Goal: Task Accomplishment & Management: Use online tool/utility

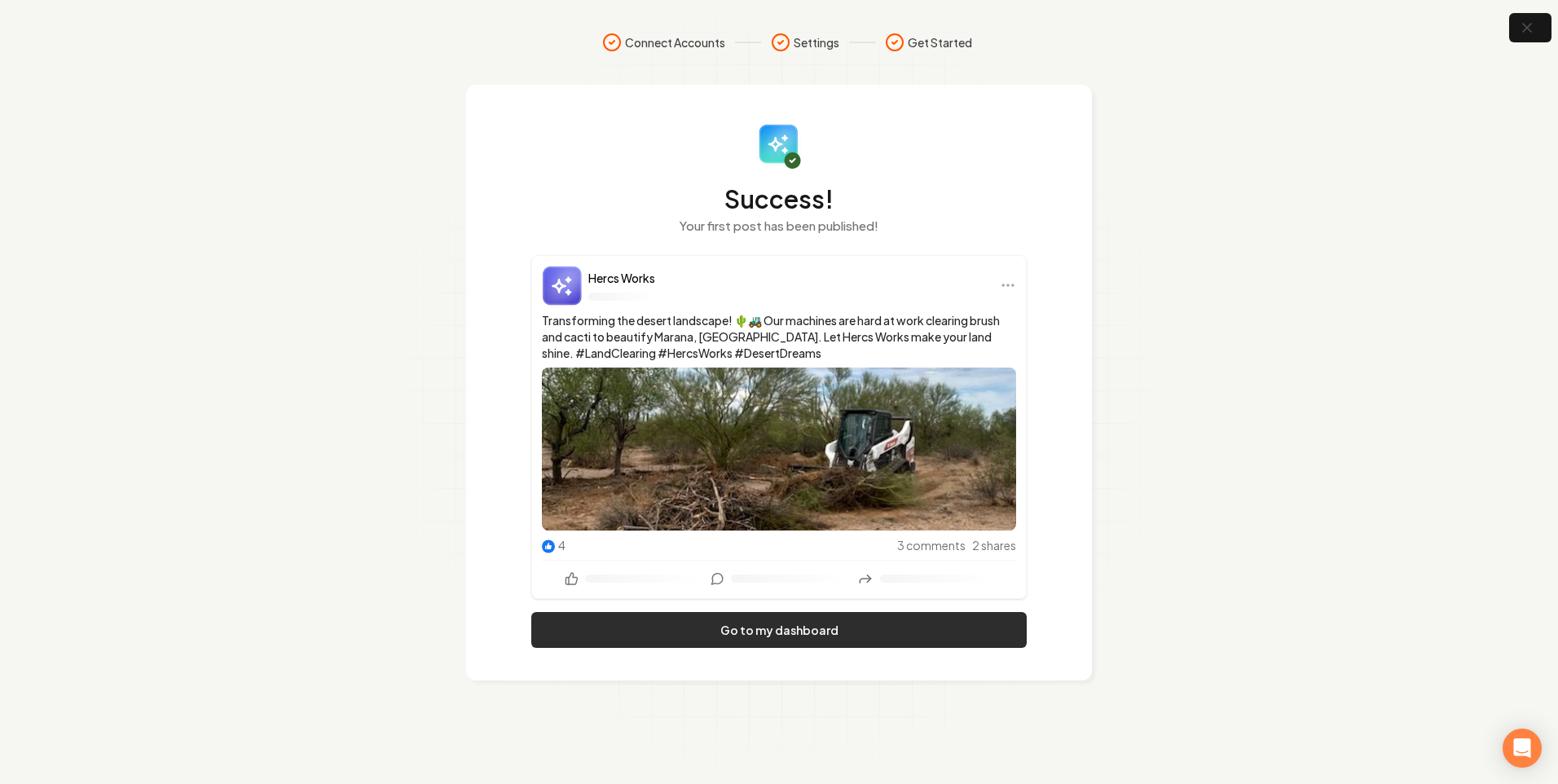
drag, startPoint x: 934, startPoint y: 543, endPoint x: 827, endPoint y: 631, distance: 138.5
click at [934, 543] on span "3 comments" at bounding box center [931, 544] width 69 height 17
click at [821, 642] on link "Go to my dashboard" at bounding box center [779, 630] width 495 height 36
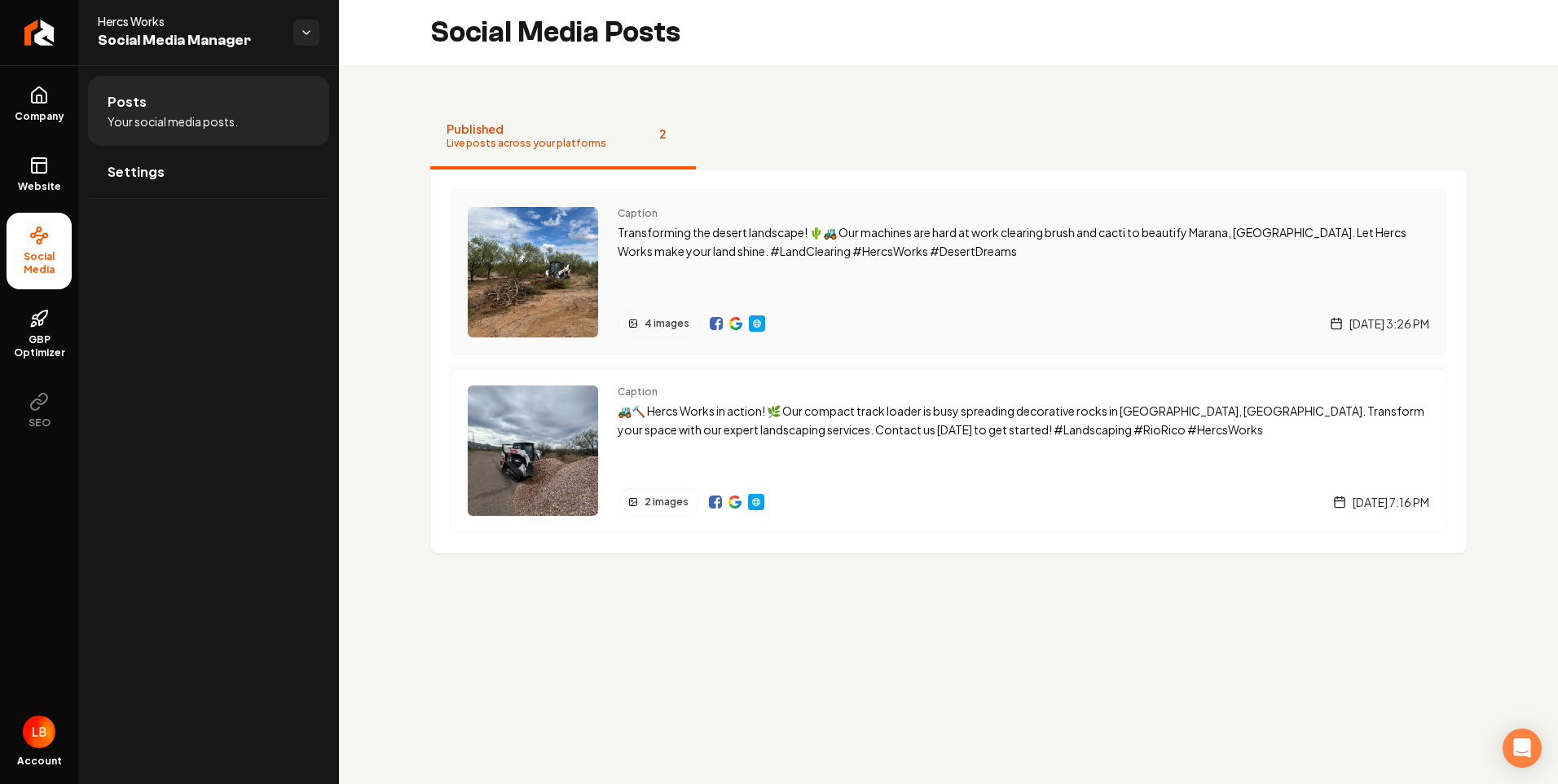
click at [979, 296] on div "Caption Transforming the desert landscape! 🌵🚜 Our machines are hard at work cle…" at bounding box center [1023, 272] width 812 height 130
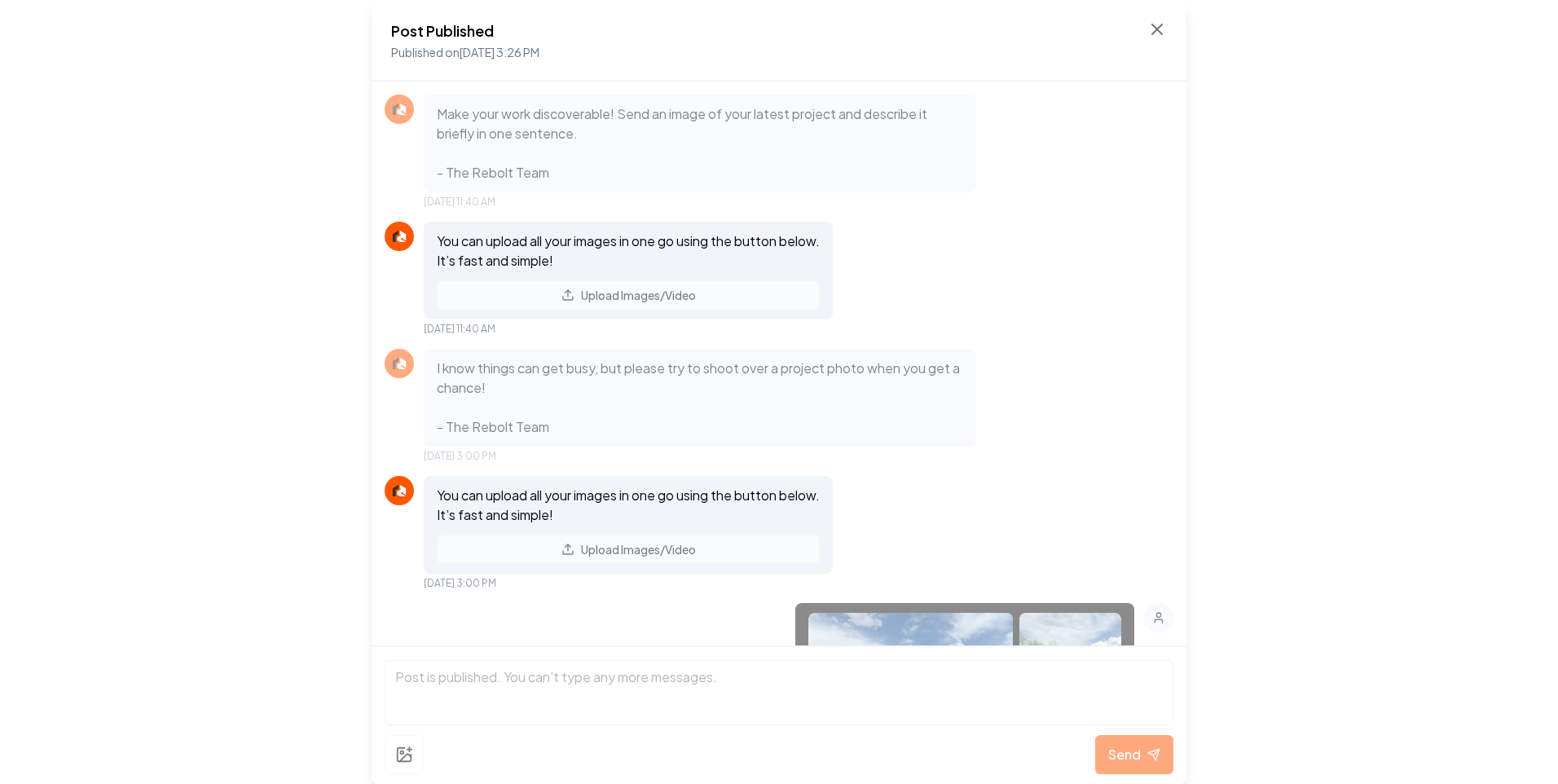
scroll to position [1616, 0]
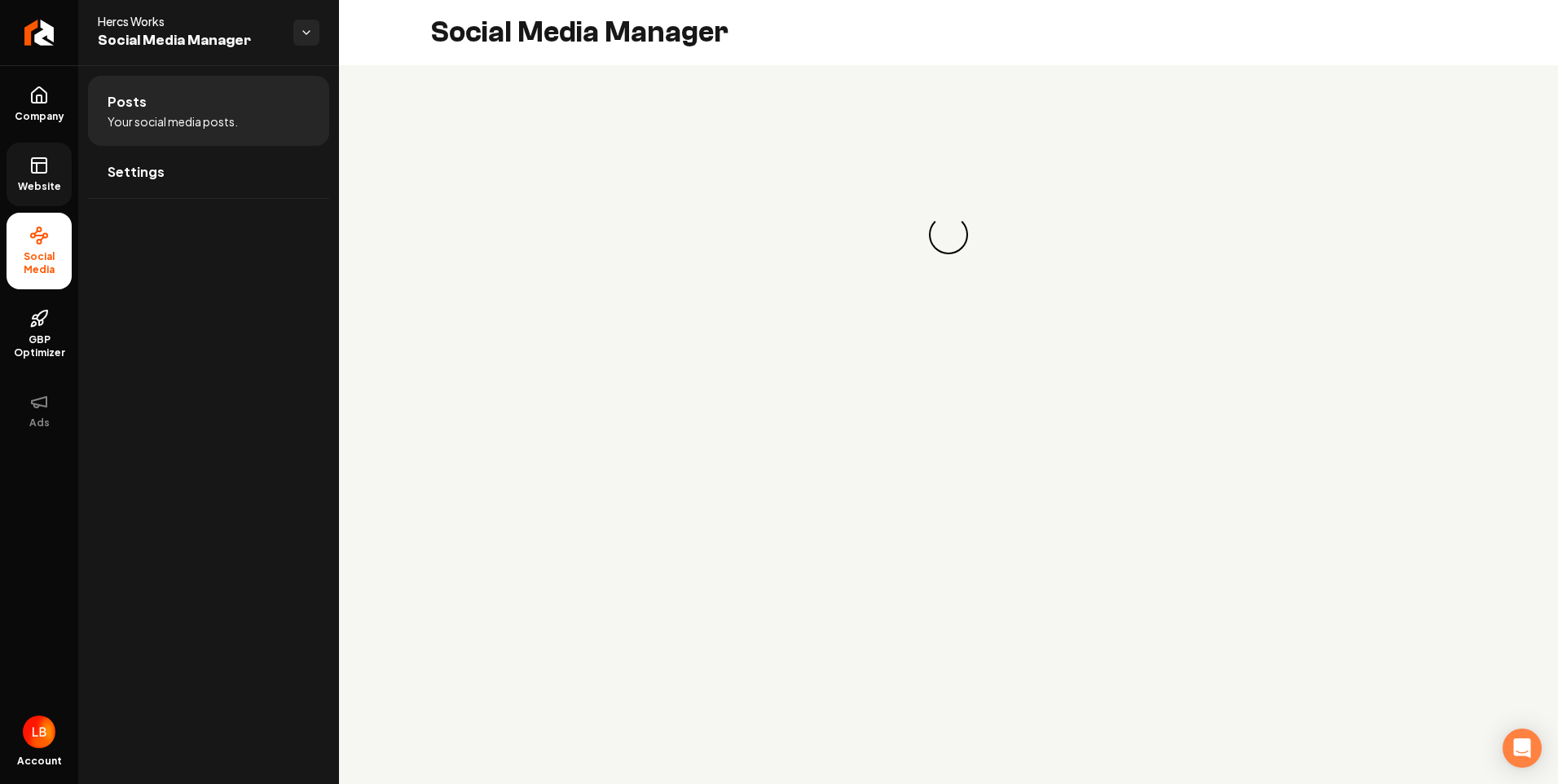
click at [39, 181] on span "Website" at bounding box center [40, 186] width 56 height 13
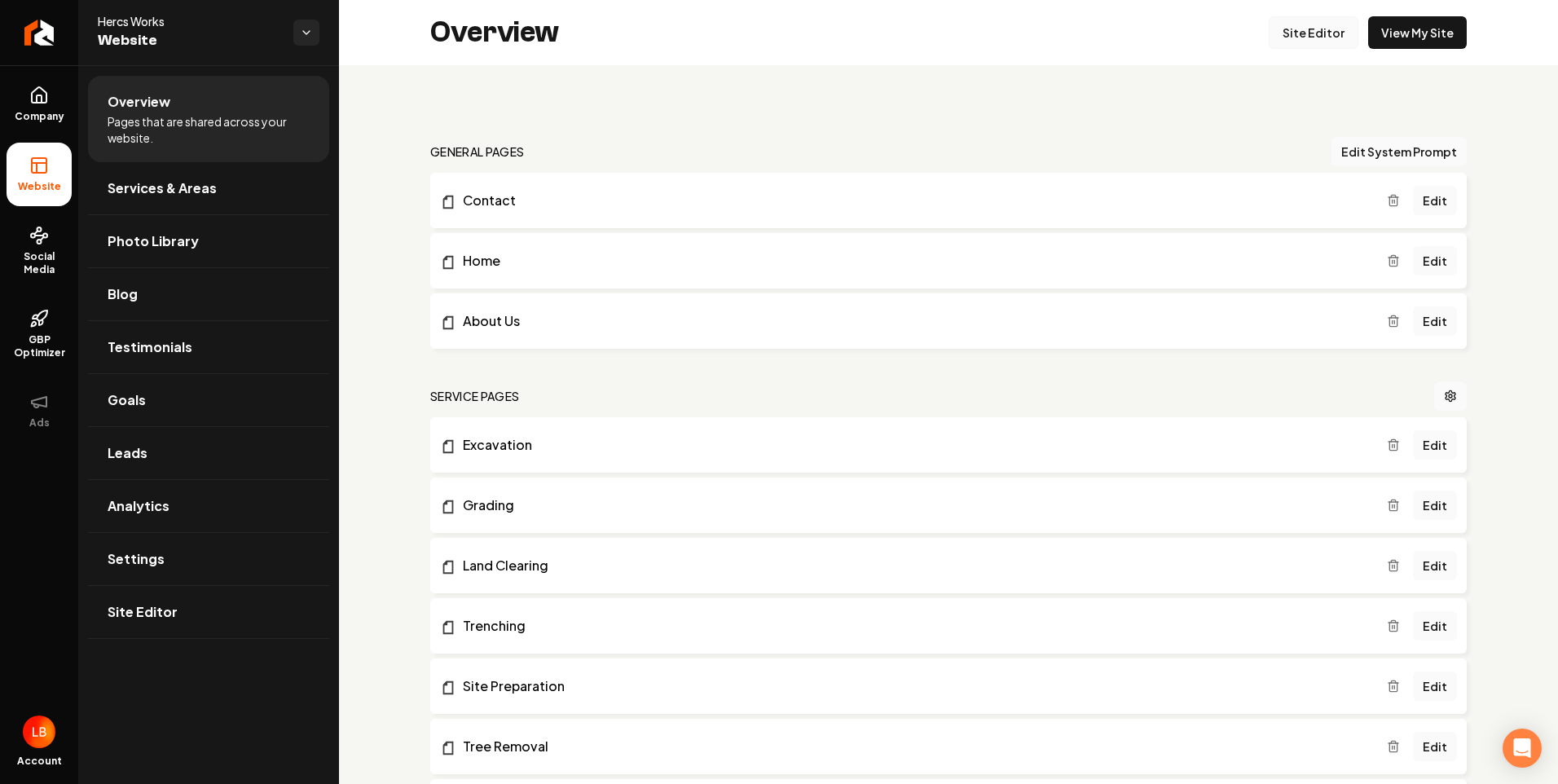
click at [1321, 37] on link "Site Editor" at bounding box center [1314, 32] width 90 height 33
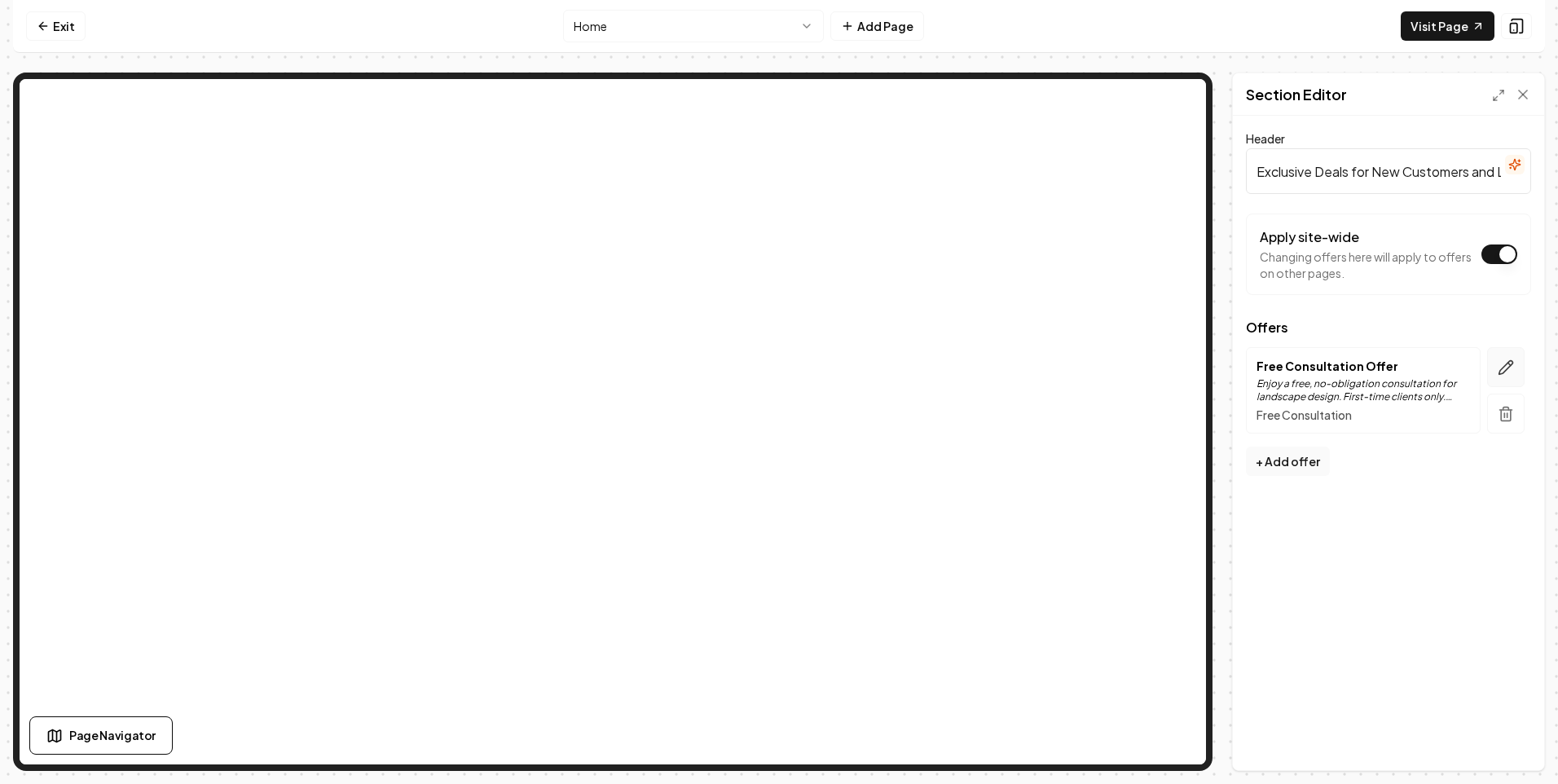
click at [1497, 366] on button "button" at bounding box center [1506, 366] width 38 height 40
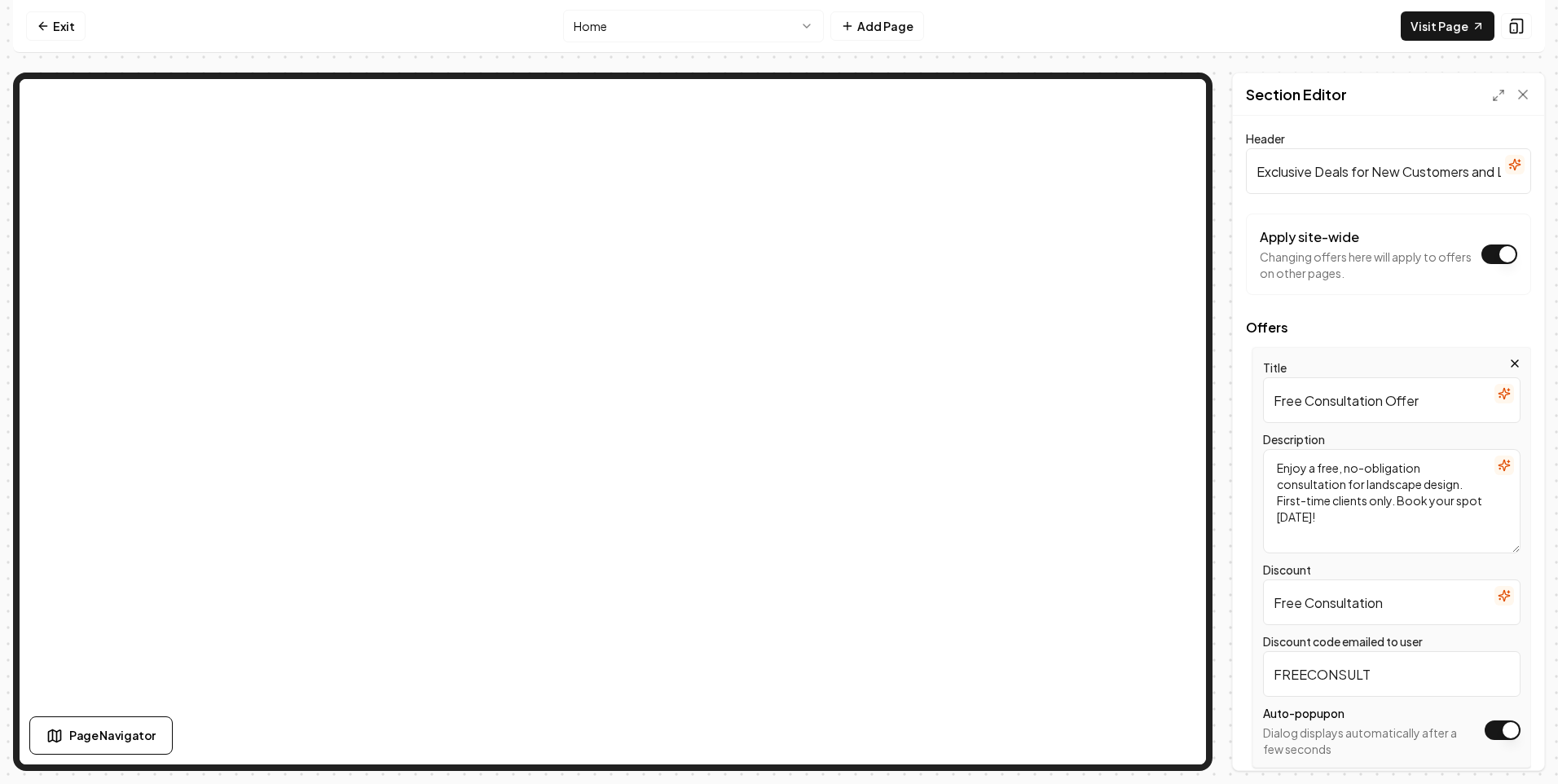
drag, startPoint x: 1459, startPoint y: 484, endPoint x: 1328, endPoint y: 490, distance: 131.1
click at [1328, 490] on textarea "Enjoy a free, no-obligation consultation for landscape design. First-time clien…" at bounding box center [1392, 501] width 257 height 104
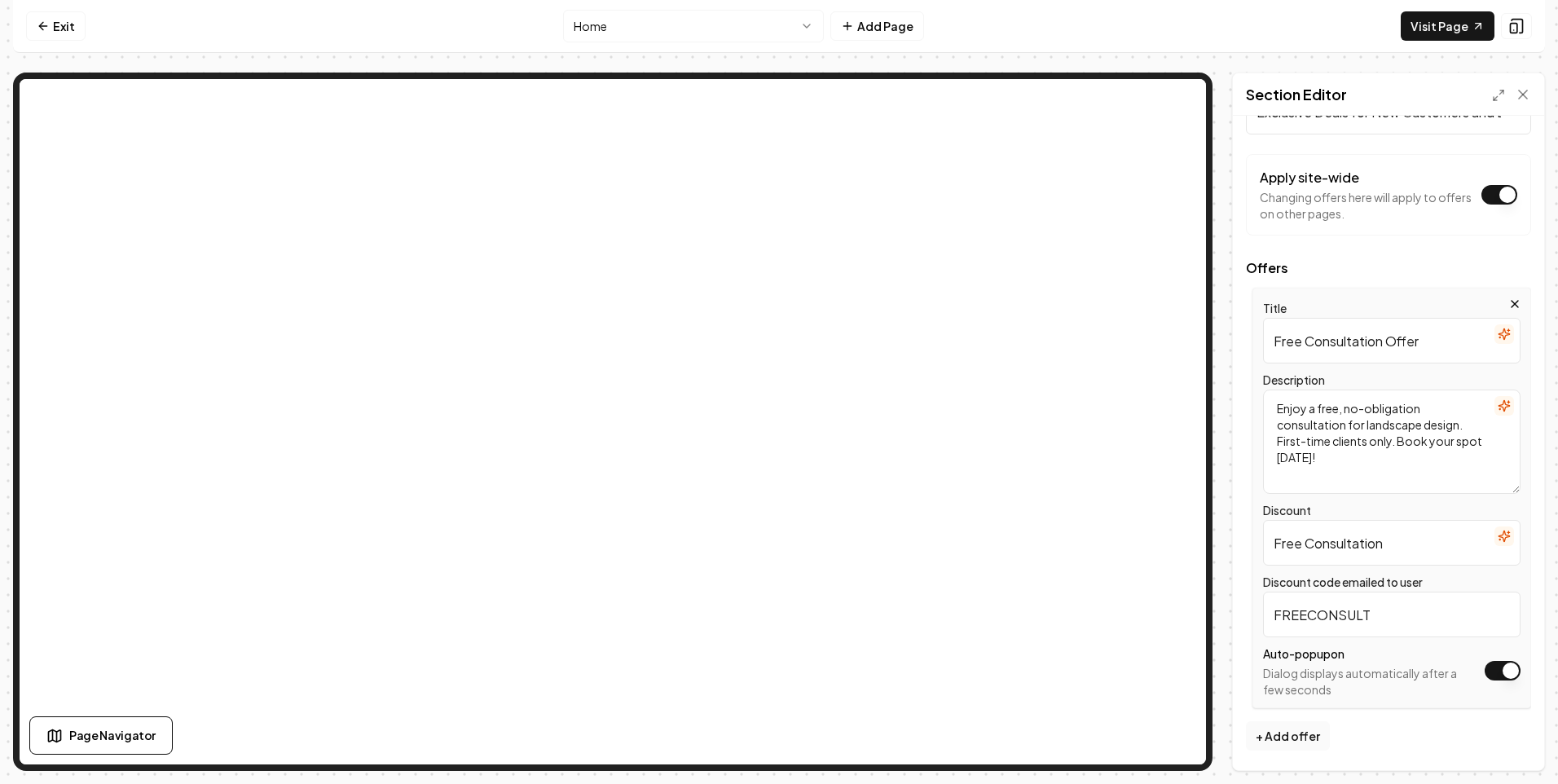
click at [1489, 671] on button "Apply site-wide" at bounding box center [1502, 670] width 36 height 19
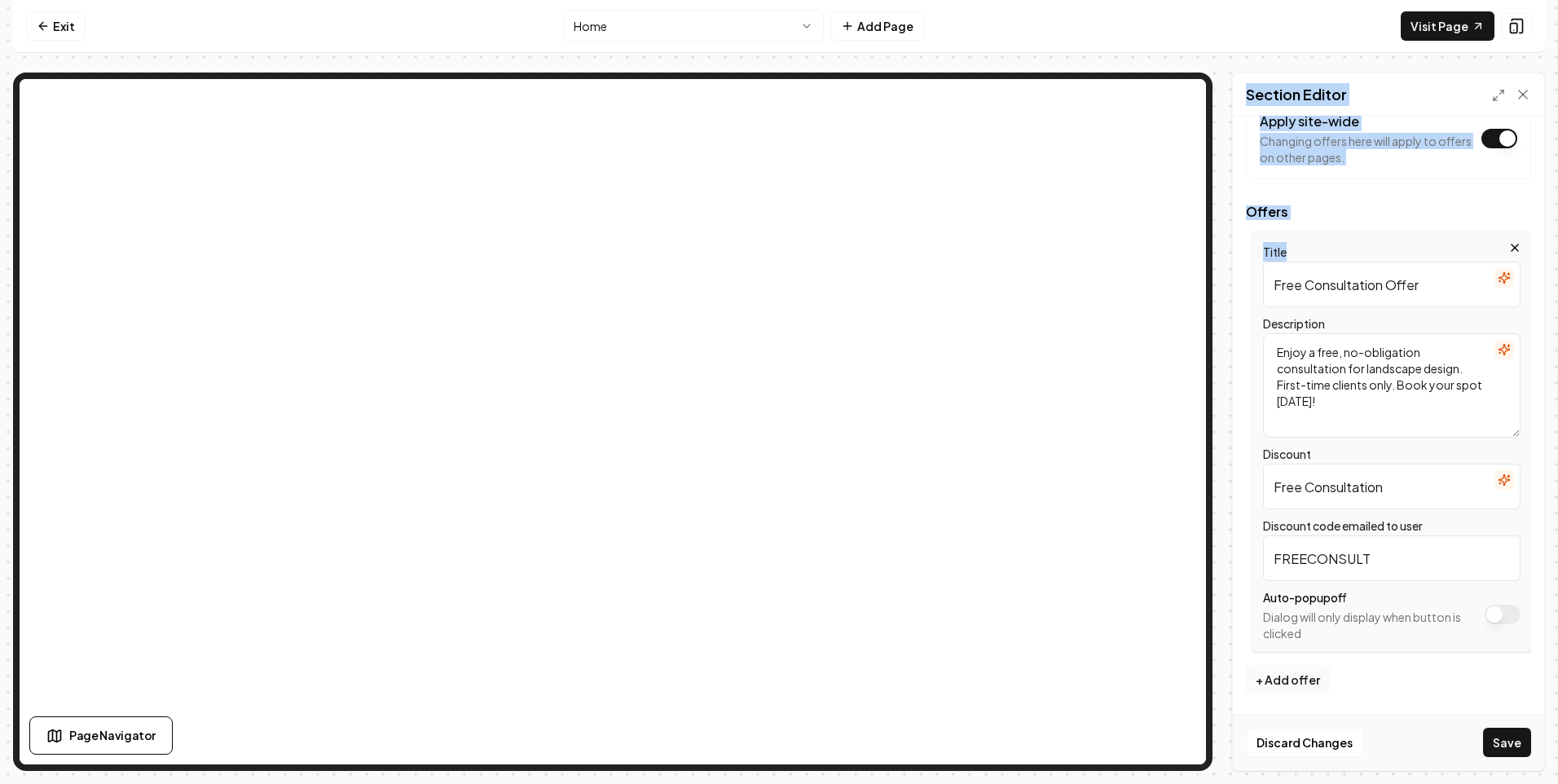
scroll to position [0, 0]
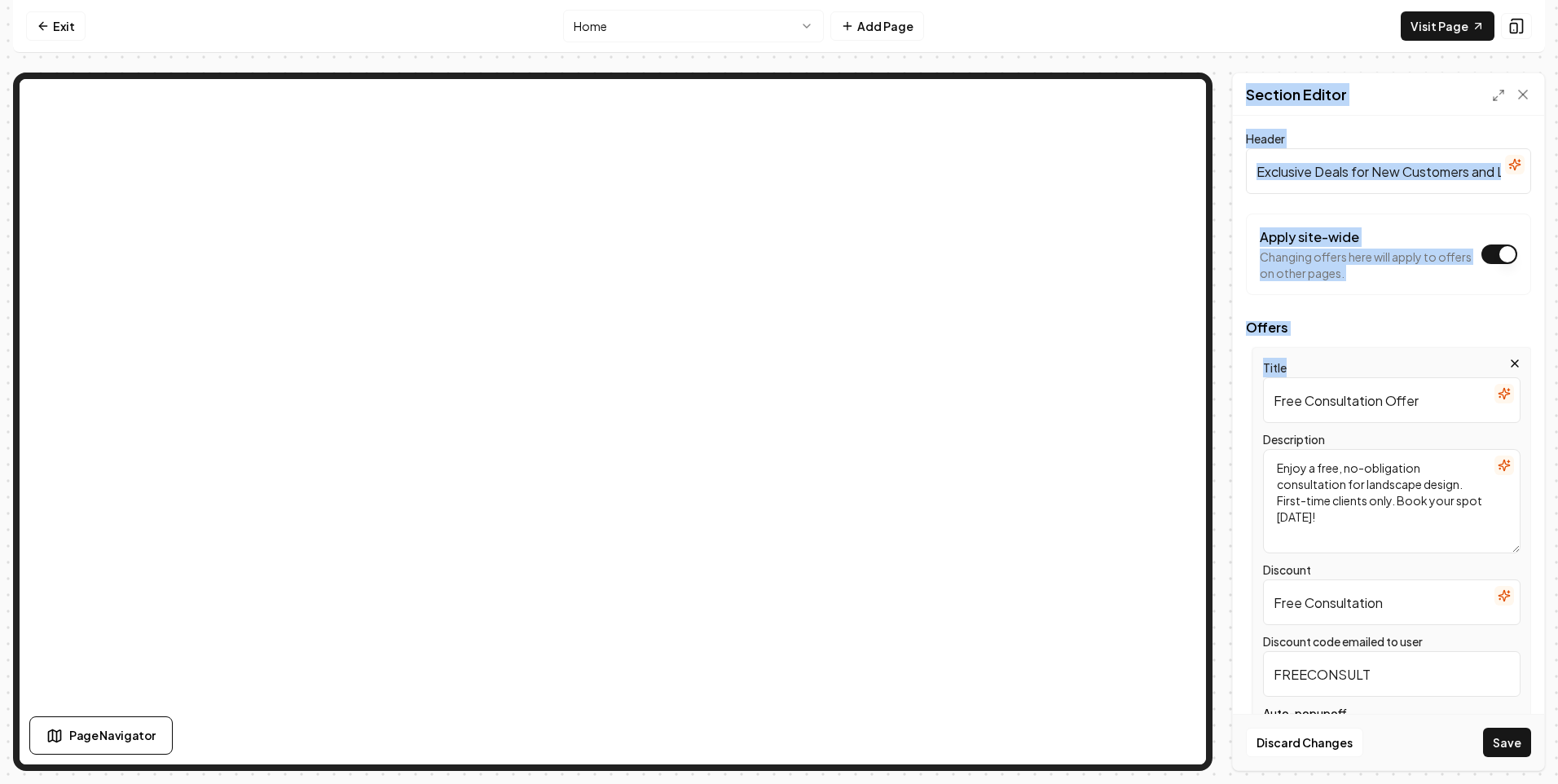
drag, startPoint x: 1531, startPoint y: 256, endPoint x: 1557, endPoint y: 65, distance: 192.8
click at [1557, 65] on div "Computer Required This feature is only available on a computer. Please switch t…" at bounding box center [779, 392] width 1558 height 784
click at [1396, 107] on div "Section Editor" at bounding box center [1388, 94] width 311 height 42
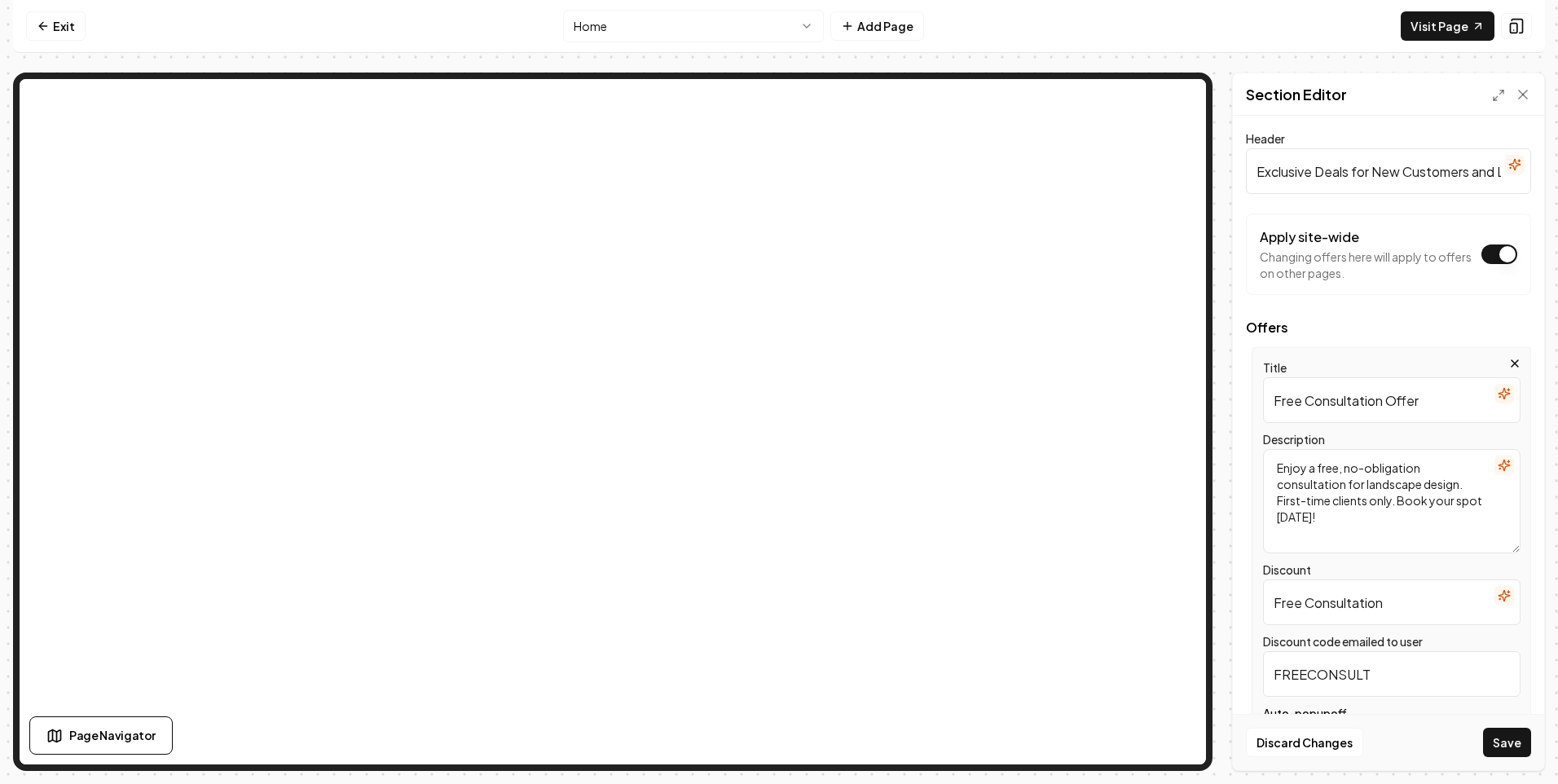
click at [1509, 360] on icon "button" at bounding box center [1515, 363] width 13 height 13
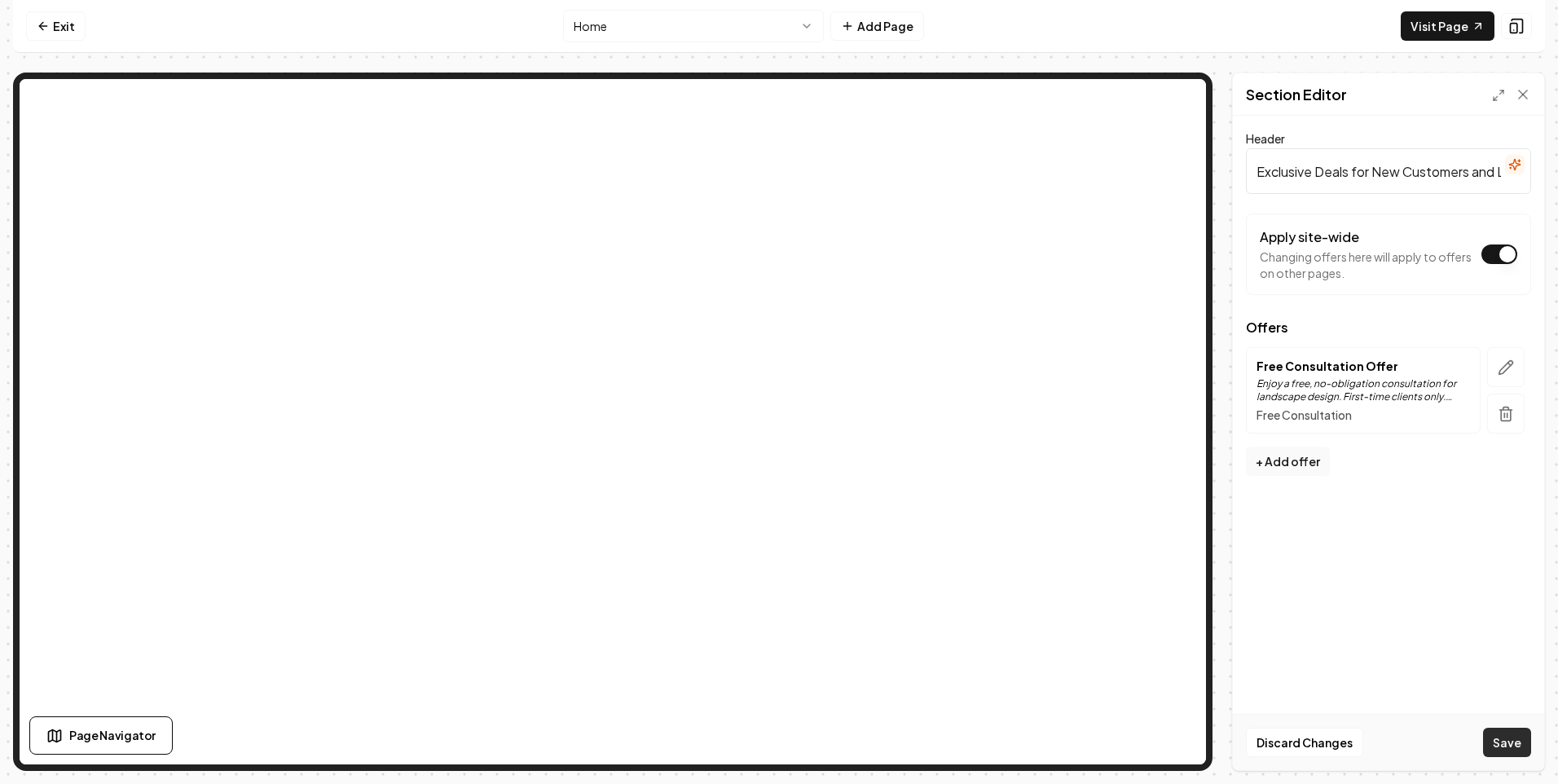
click at [1510, 743] on button "Save" at bounding box center [1507, 742] width 48 height 29
click at [1517, 410] on button "button" at bounding box center [1506, 413] width 38 height 40
click at [1521, 749] on button "Save" at bounding box center [1507, 742] width 48 height 29
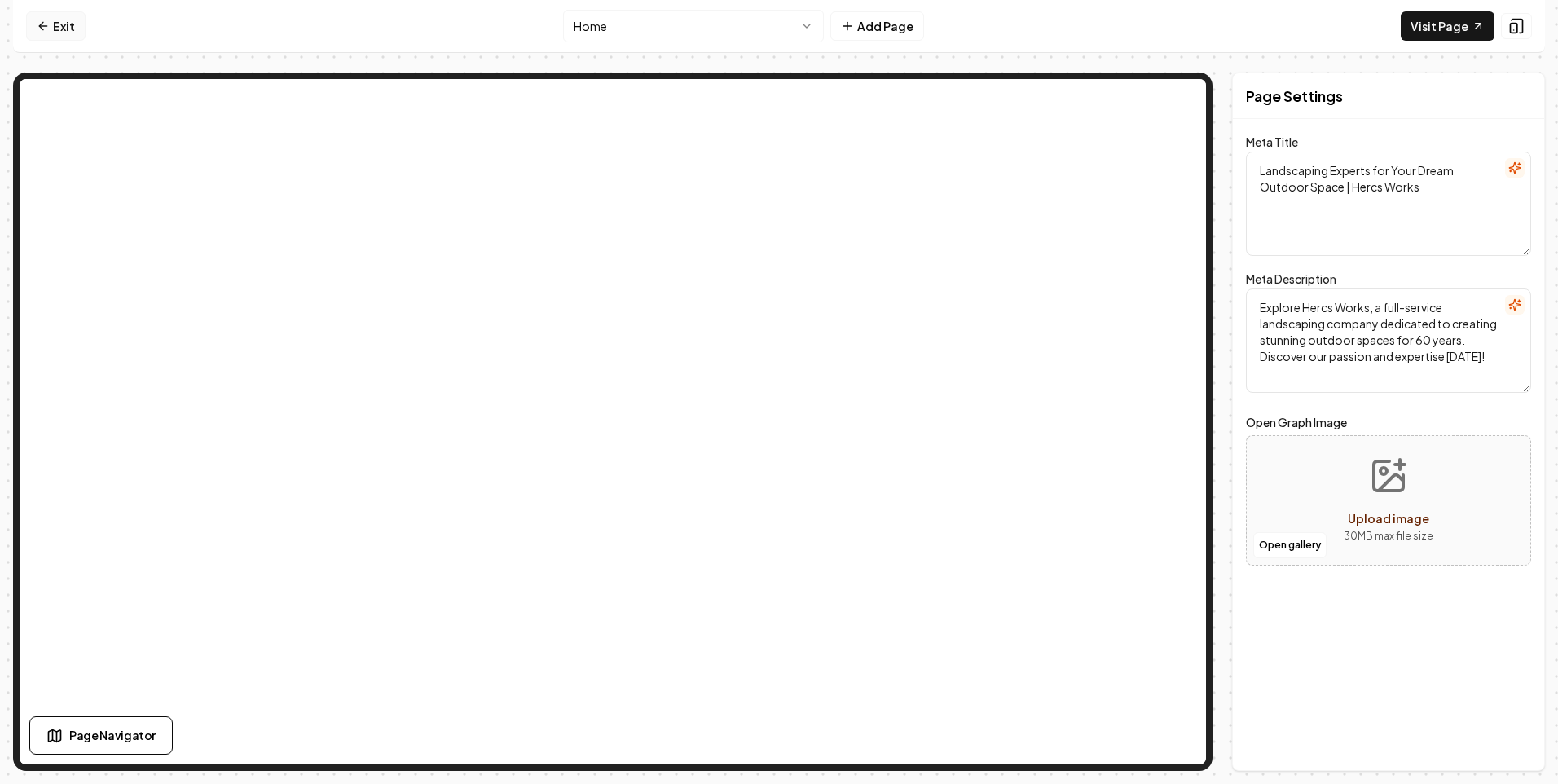
click at [60, 32] on link "Exit" at bounding box center [56, 26] width 60 height 29
